Goal: Task Accomplishment & Management: Manage account settings

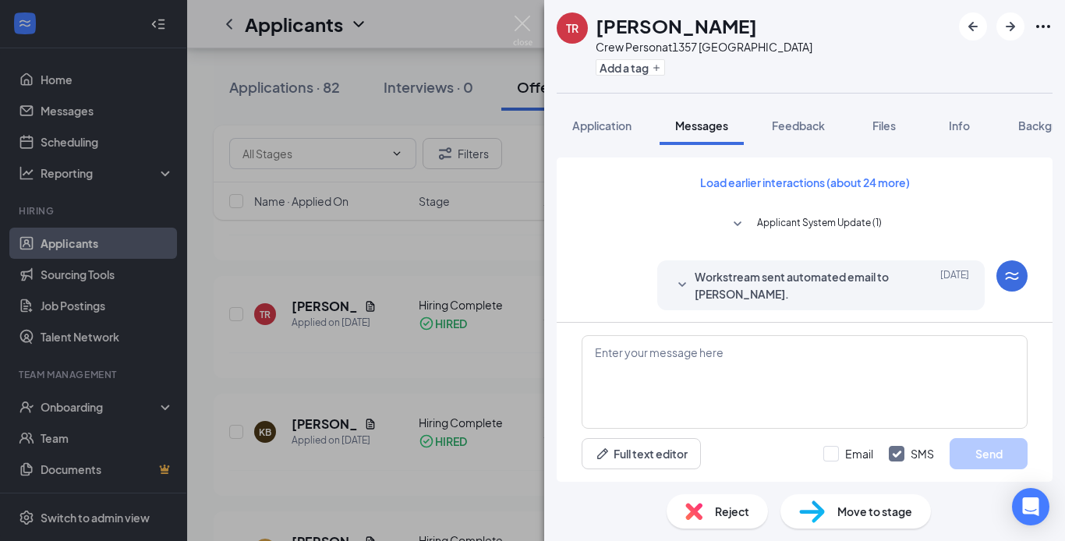
scroll to position [1116, 0]
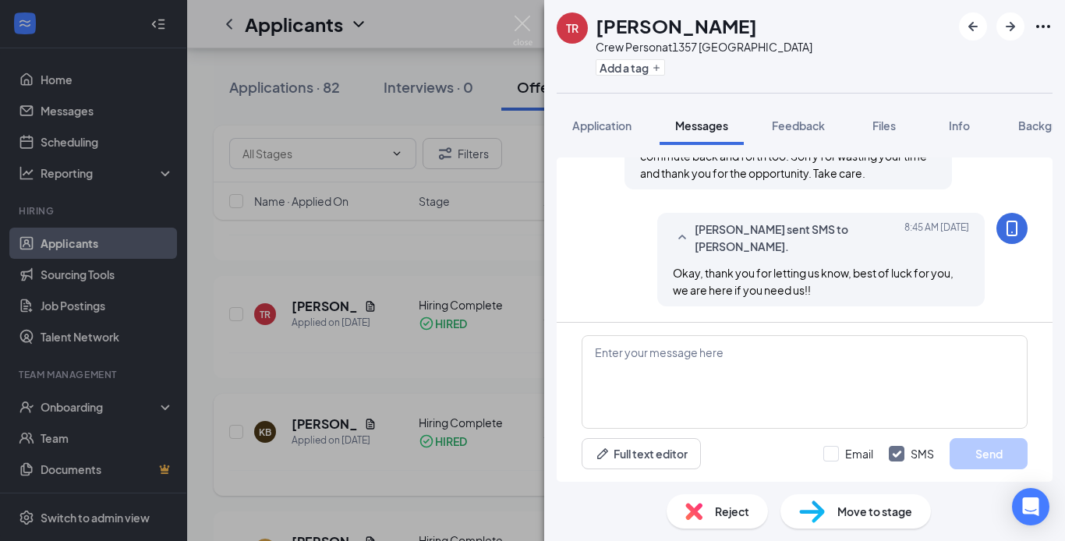
drag, startPoint x: 437, startPoint y: 491, endPoint x: 451, endPoint y: 419, distance: 73.8
click at [435, 485] on div "TR Tyrek Robinson-Alexander Crew Person at 1357 Cedar Springs Add a tag Applica…" at bounding box center [532, 270] width 1065 height 541
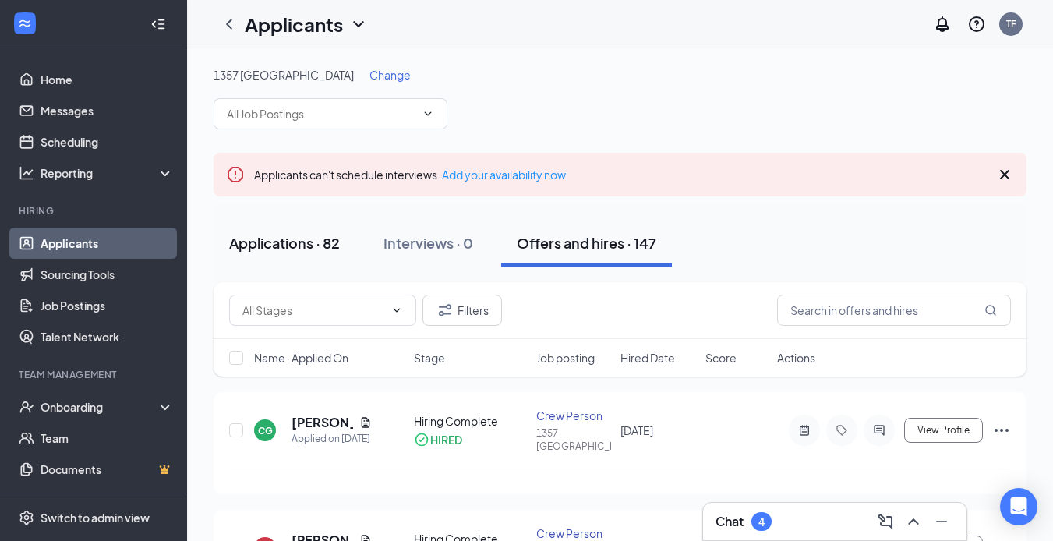
drag, startPoint x: 301, startPoint y: 241, endPoint x: 308, endPoint y: 252, distance: 13.0
click at [302, 243] on div "Applications · 82" at bounding box center [284, 242] width 111 height 19
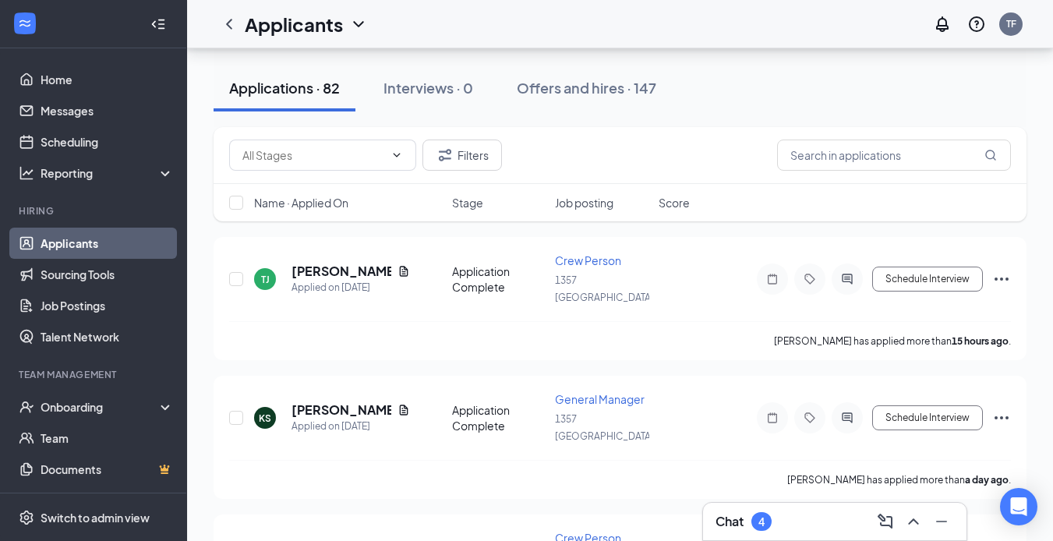
scroll to position [156, 0]
click at [815, 150] on input "text" at bounding box center [894, 154] width 234 height 31
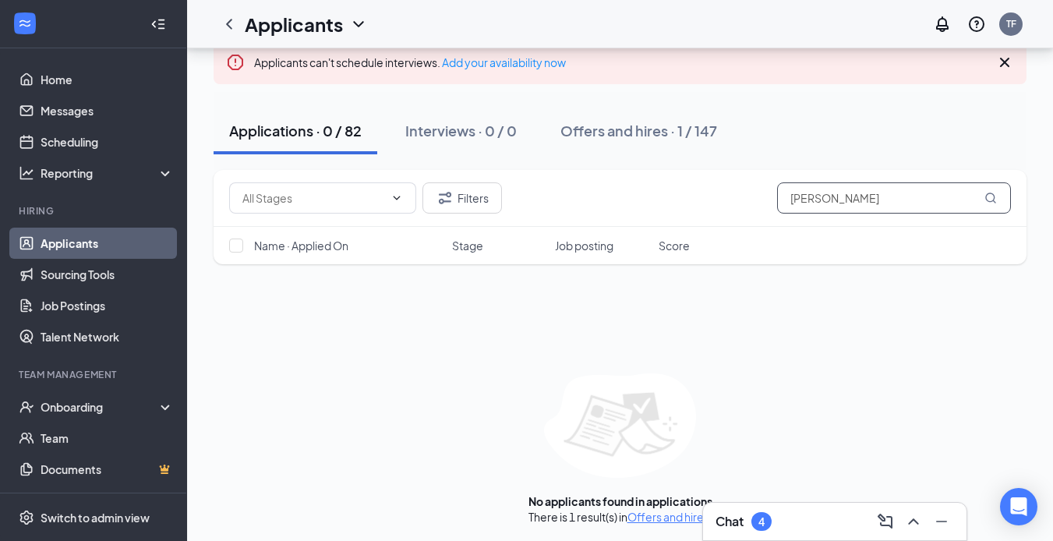
scroll to position [115, 0]
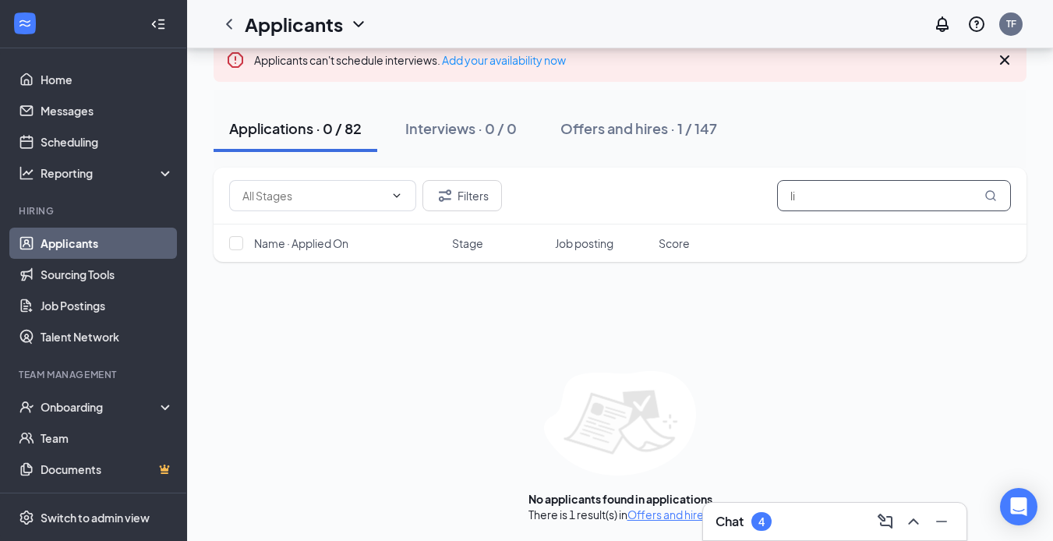
type input "l"
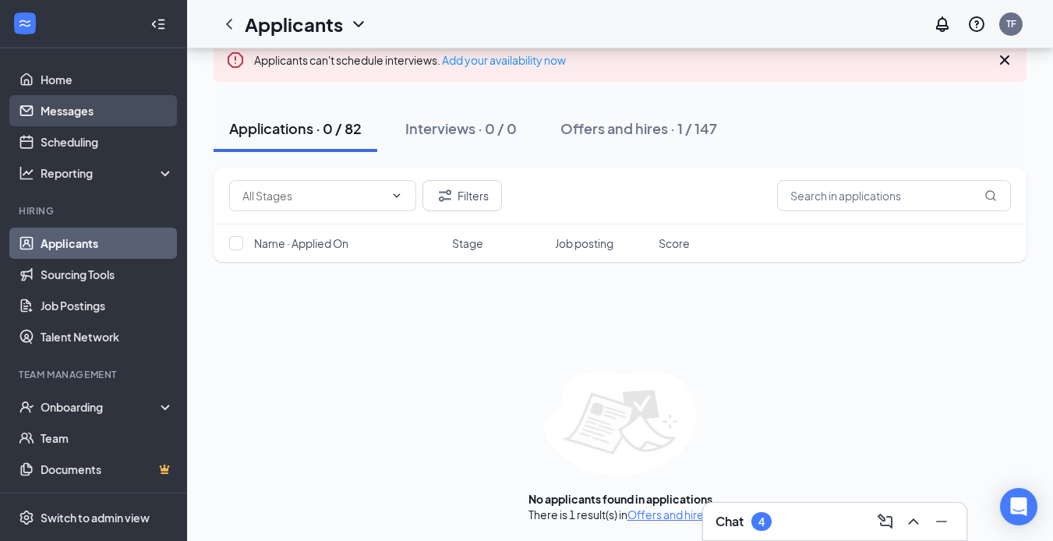
click at [78, 113] on link "Messages" at bounding box center [107, 110] width 133 height 31
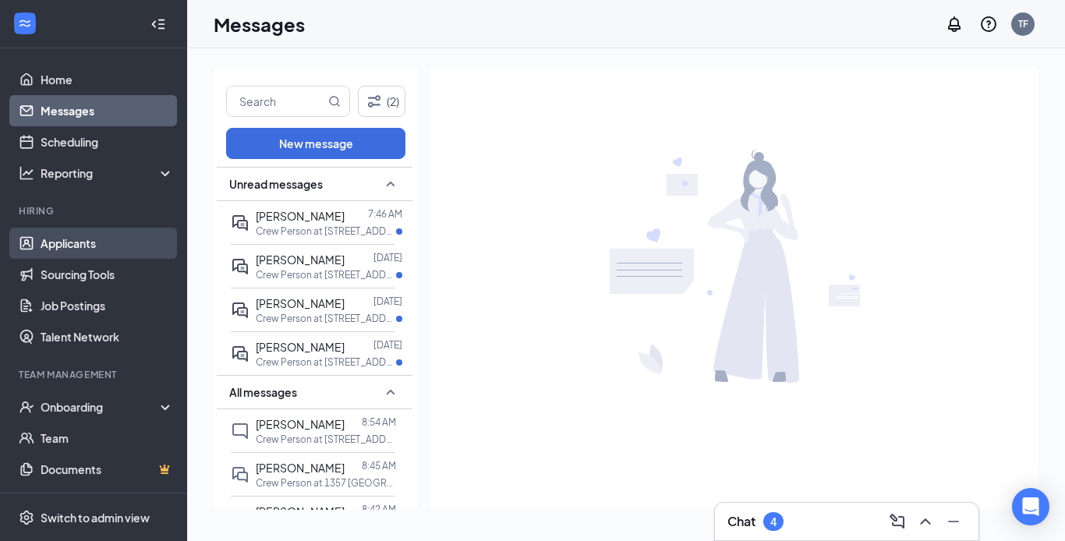
click at [69, 246] on link "Applicants" at bounding box center [107, 243] width 133 height 31
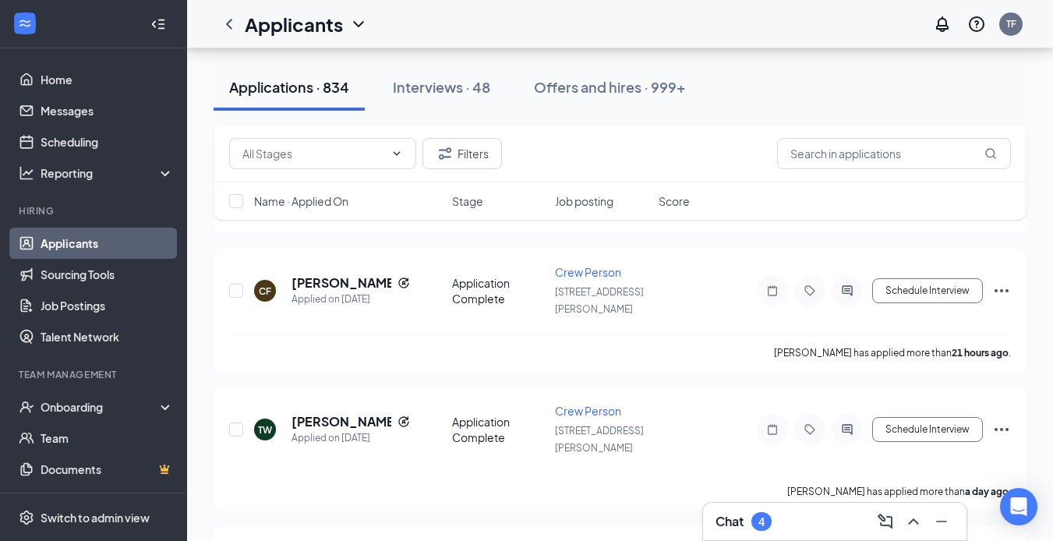
scroll to position [2629, 0]
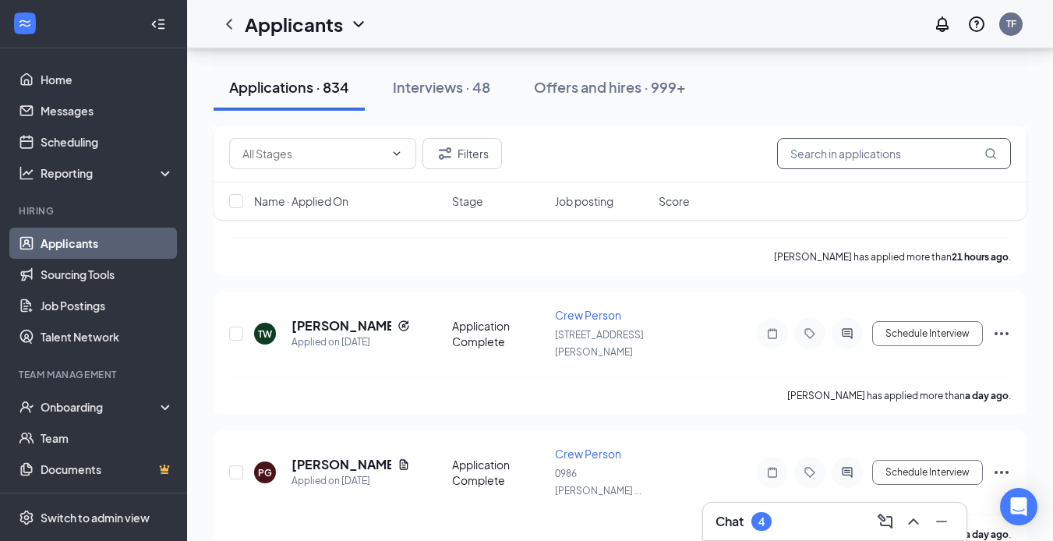
click at [799, 156] on input "text" at bounding box center [894, 153] width 234 height 31
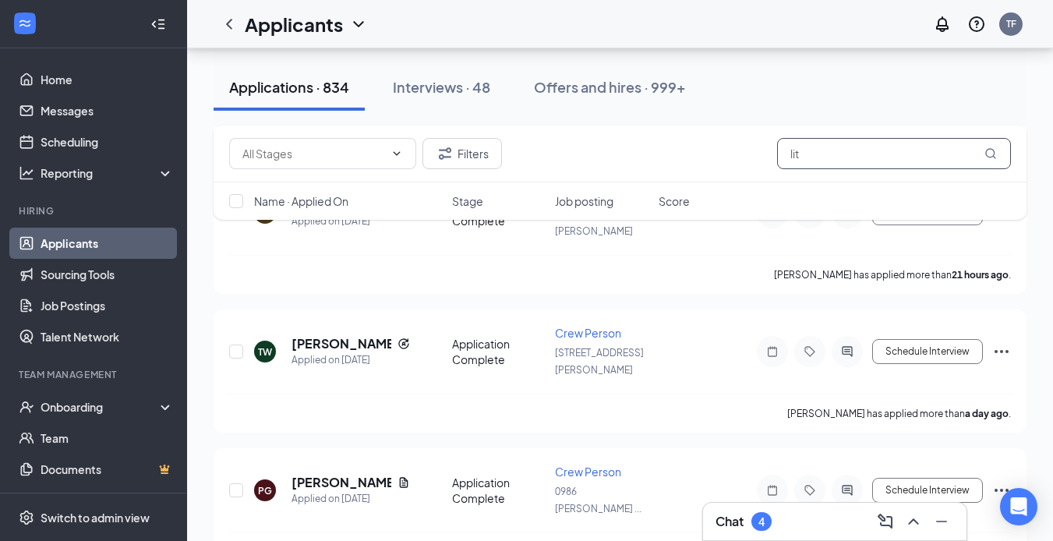
type input "litt"
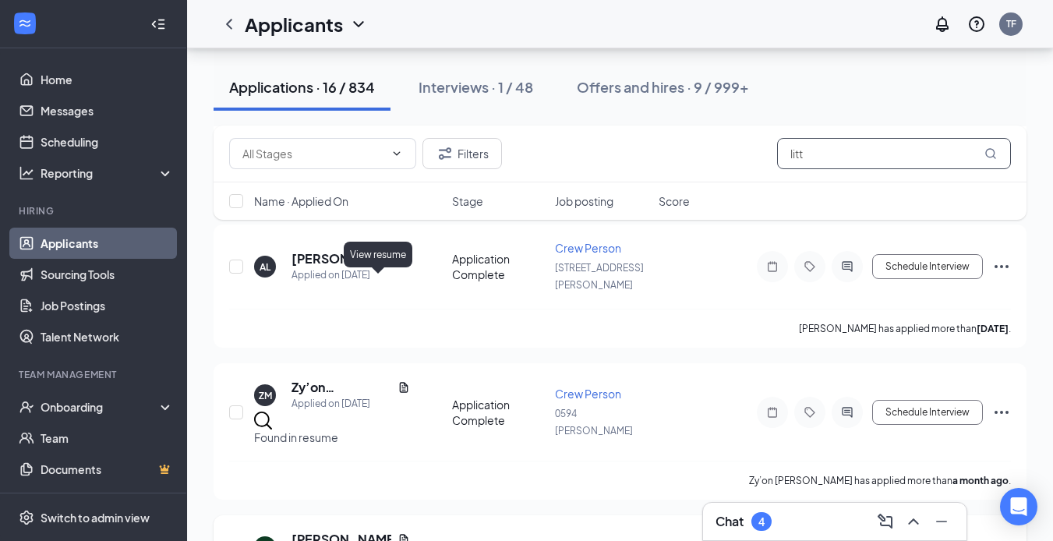
scroll to position [1993, 0]
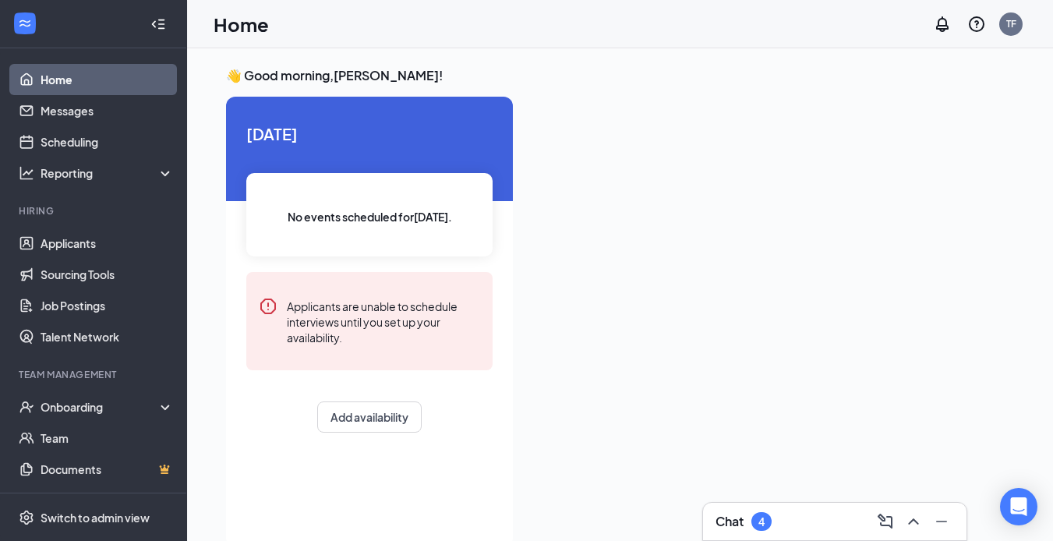
drag, startPoint x: 734, startPoint y: 401, endPoint x: 640, endPoint y: 278, distance: 154.0
click at [707, 358] on div at bounding box center [769, 317] width 489 height 441
click at [49, 242] on link "Applicants" at bounding box center [107, 243] width 133 height 31
click at [65, 238] on link "Applicants" at bounding box center [107, 243] width 133 height 31
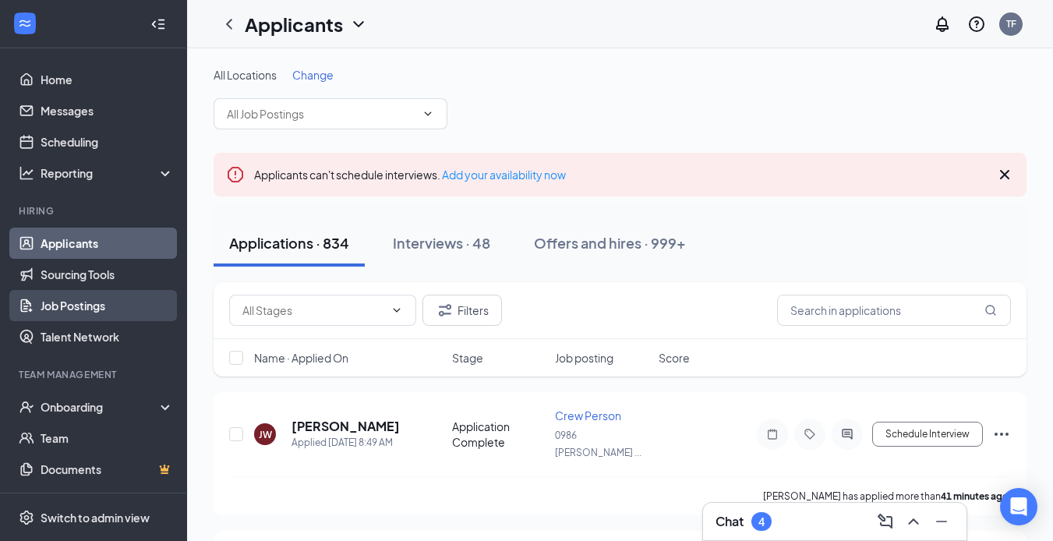
drag, startPoint x: 77, startPoint y: 235, endPoint x: 80, endPoint y: 292, distance: 56.2
click at [78, 236] on link "Applicants" at bounding box center [107, 243] width 133 height 31
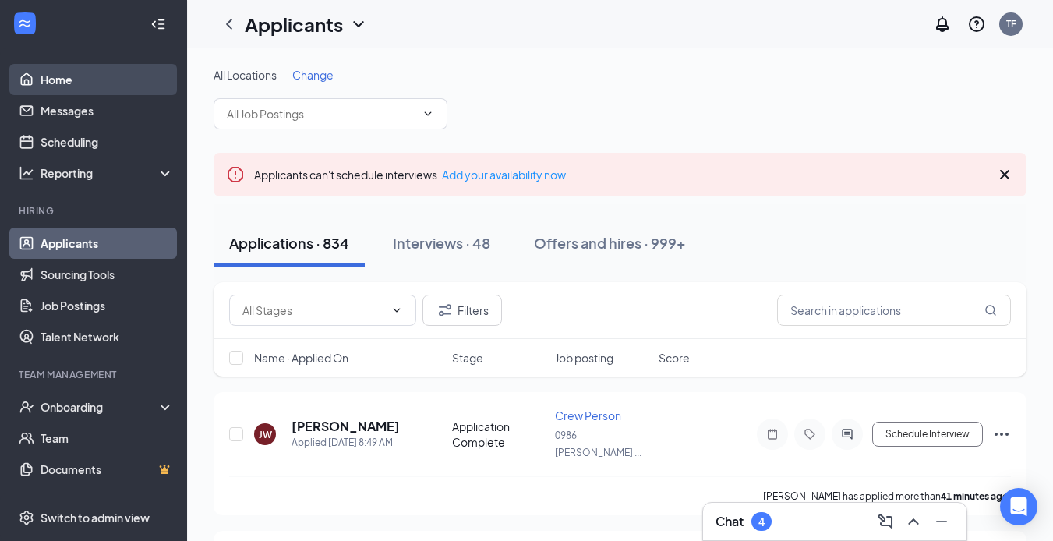
click at [51, 76] on link "Home" at bounding box center [107, 79] width 133 height 31
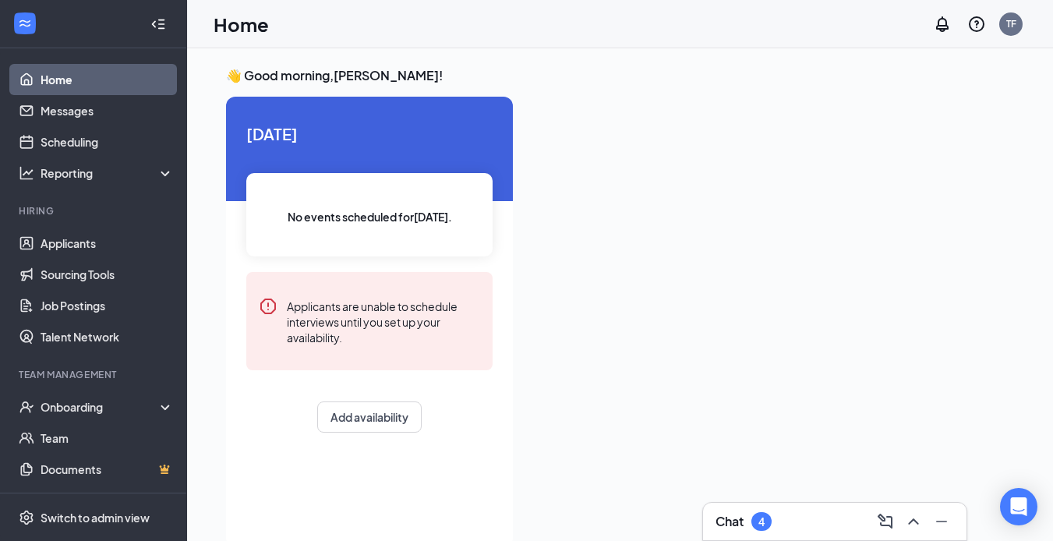
click at [741, 526] on h3 "Chat" at bounding box center [730, 521] width 28 height 17
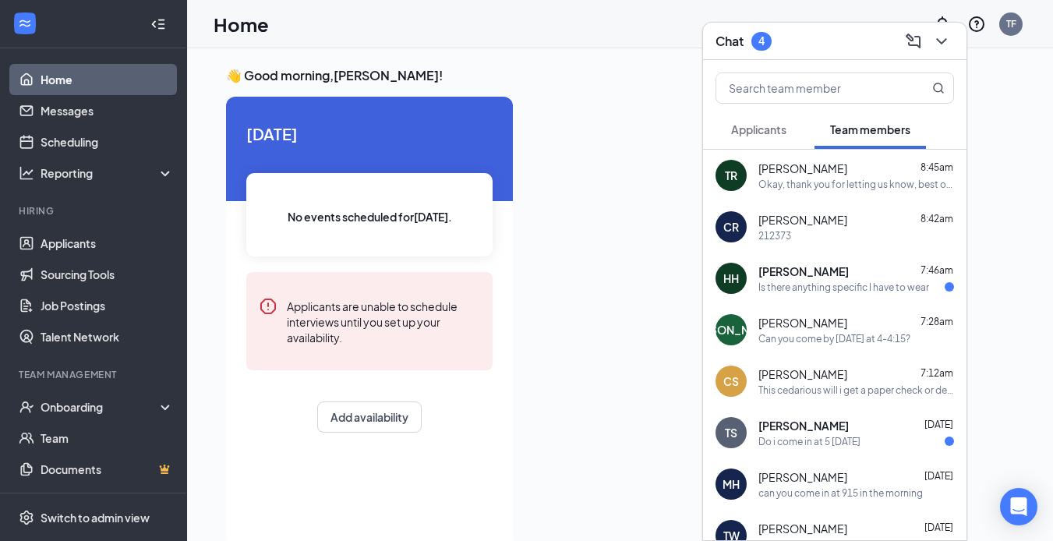
click at [863, 439] on div "Do i come in at 5 [DATE]" at bounding box center [856, 441] width 196 height 13
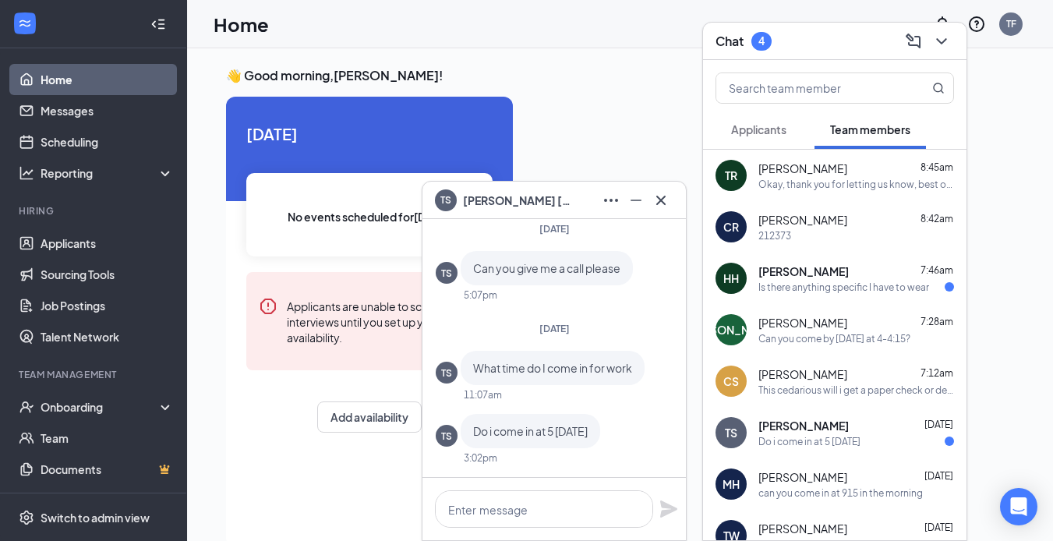
click at [831, 285] on div "Is there anything specific I have to wear" at bounding box center [843, 287] width 171 height 13
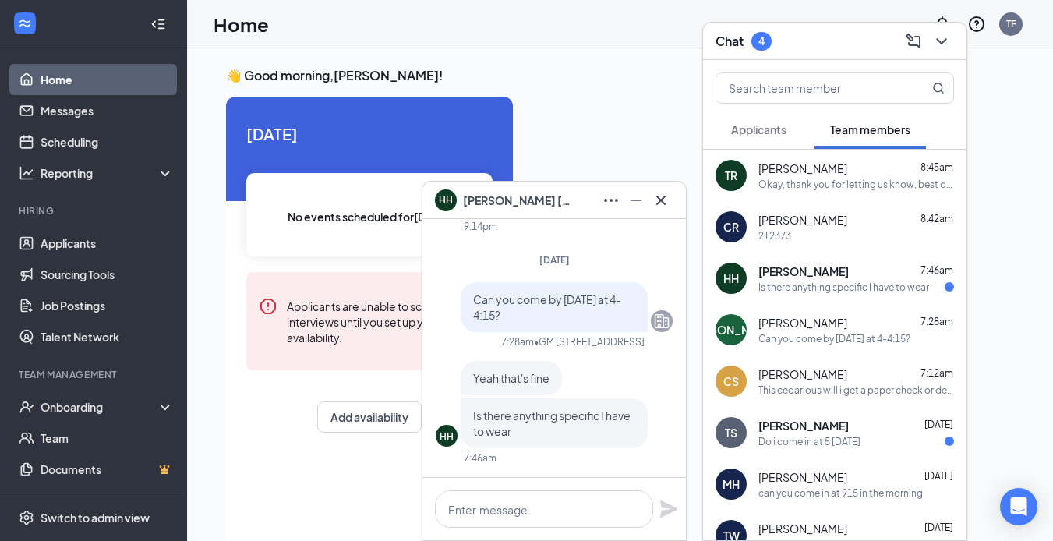
click at [824, 186] on div "Okay, thank you for letting us know, best of luck for you, we are here if you n…" at bounding box center [856, 184] width 196 height 13
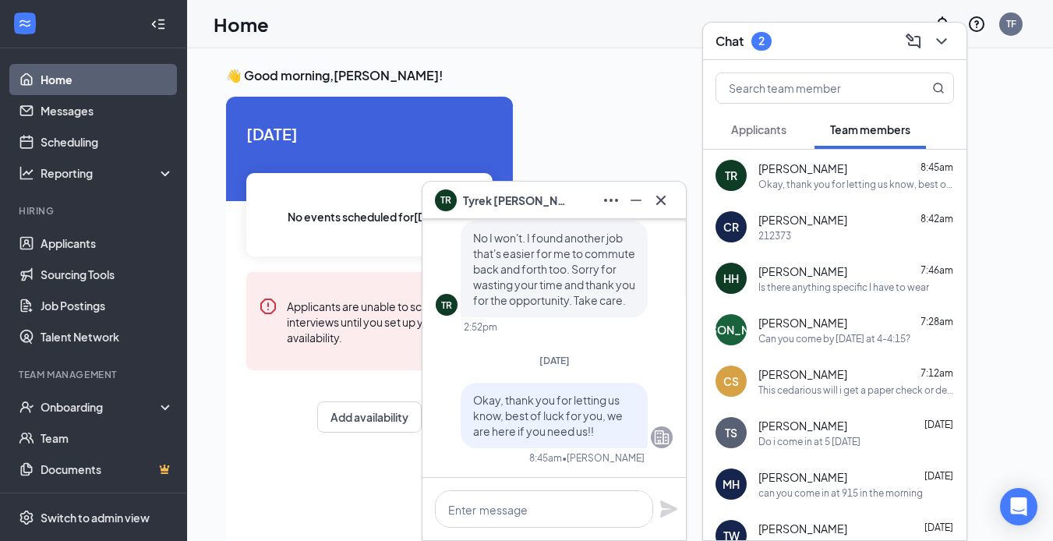
click at [232, 498] on div "Today No events scheduled for today . Applicants are unable to schedule intervi…" at bounding box center [369, 322] width 287 height 451
click at [840, 184] on div "Okay, thank you for letting us know, best of luck for you, we are here if you n…" at bounding box center [856, 184] width 196 height 13
click at [745, 44] on div "Chat 2" at bounding box center [744, 41] width 56 height 19
